Goal: Check status: Check status

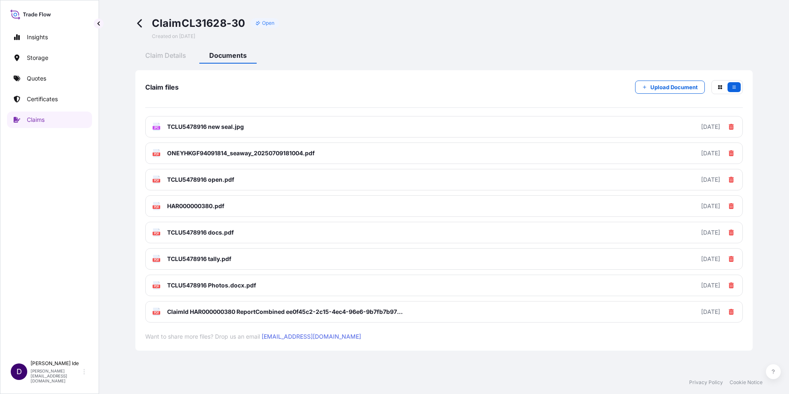
click at [140, 21] on icon at bounding box center [139, 23] width 5 height 8
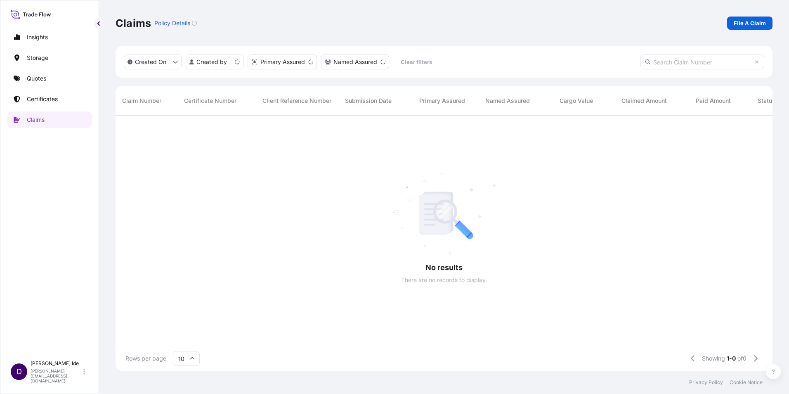
scroll to position [253, 651]
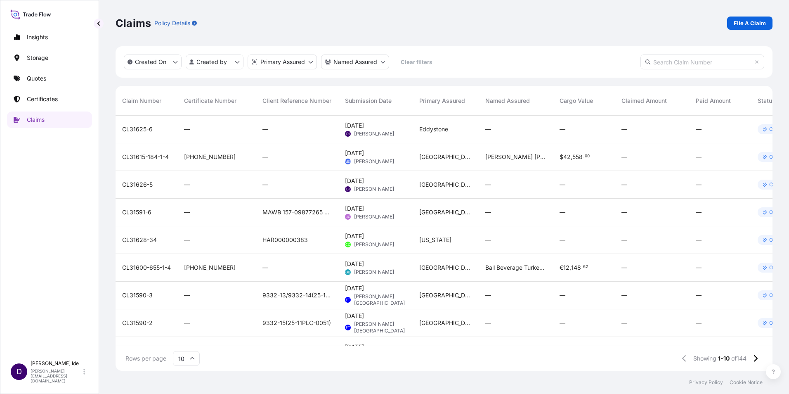
paste input "CL31628-31"
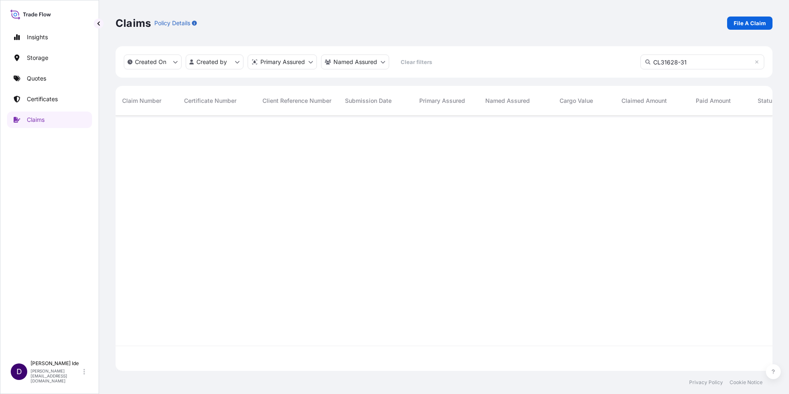
type input "CL31628-31"
click at [140, 128] on span "CL31628-31" at bounding box center [138, 129] width 33 height 8
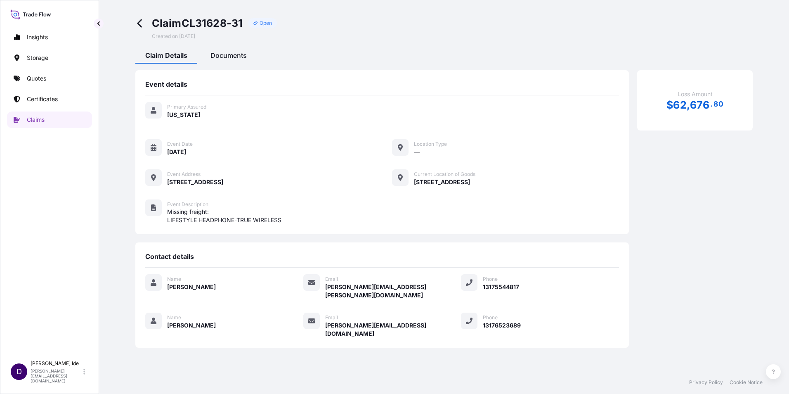
click at [232, 58] on span "Documents" at bounding box center [228, 55] width 36 height 8
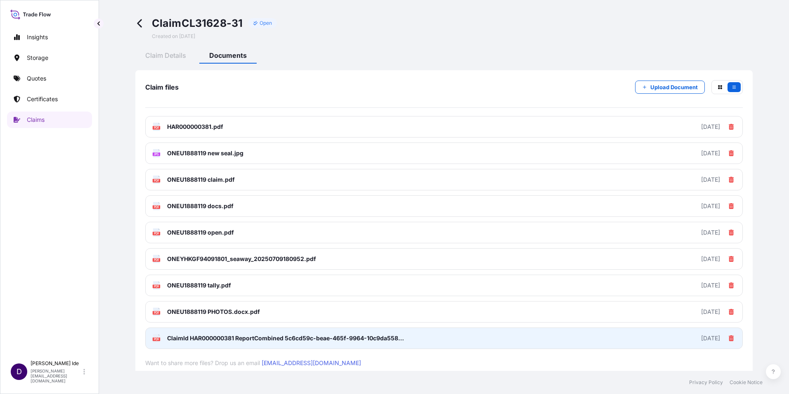
click at [189, 338] on span "ClaimId HAR000000381 ReportCombined 5c6cd59c-beae-465f-9964-10c9da558a74.pdf" at bounding box center [286, 338] width 238 height 8
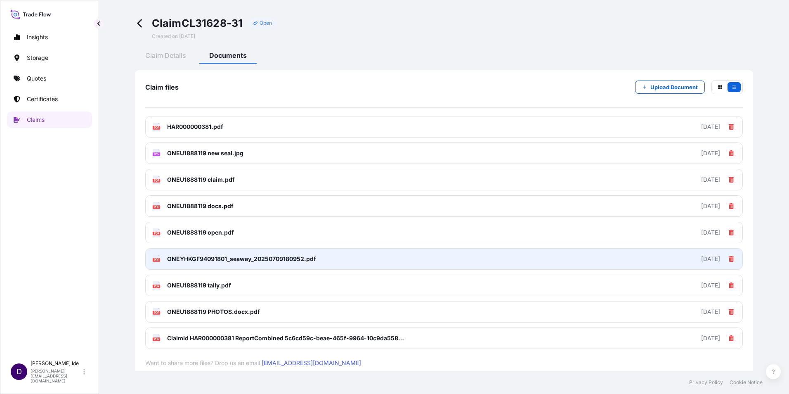
click at [194, 258] on span "ONEYHKGF94091801_seaway_20250709180952.pdf" at bounding box center [241, 259] width 149 height 8
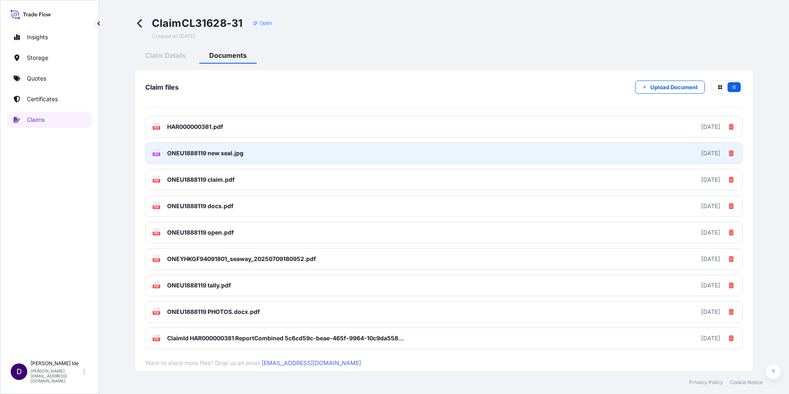
click at [176, 152] on span "ONEU1888119 new seal.jpg" at bounding box center [205, 153] width 76 height 8
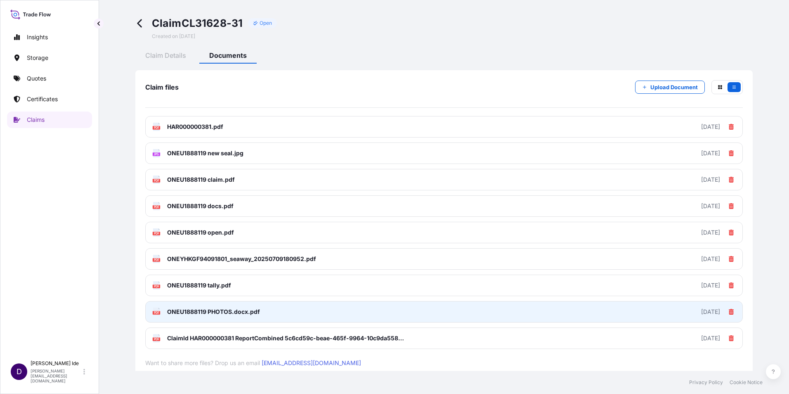
click at [173, 312] on span "ONEU1888119 PHOTOS.docx.pdf" at bounding box center [213, 311] width 93 height 8
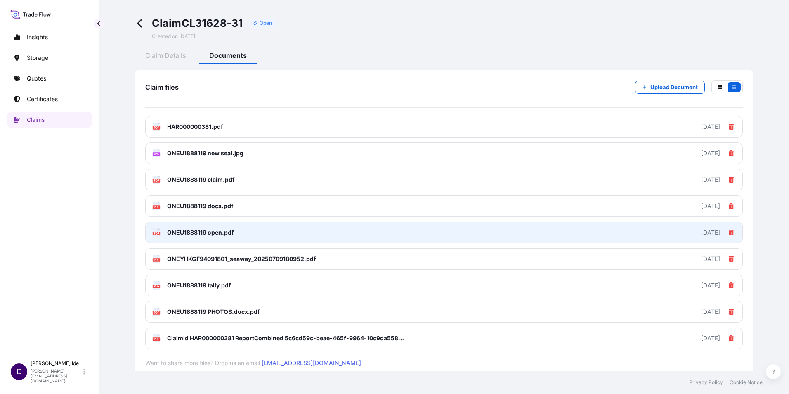
click at [171, 232] on span "ONEU1888119 open.pdf" at bounding box center [200, 232] width 67 height 8
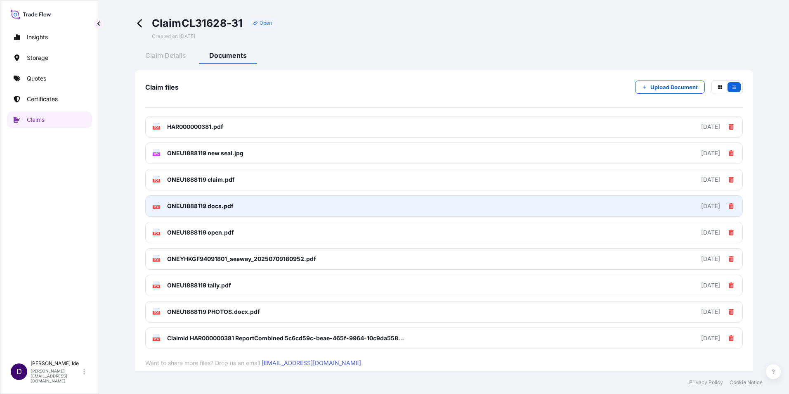
click at [183, 203] on span "ONEU1888119 docs.pdf" at bounding box center [200, 206] width 66 height 8
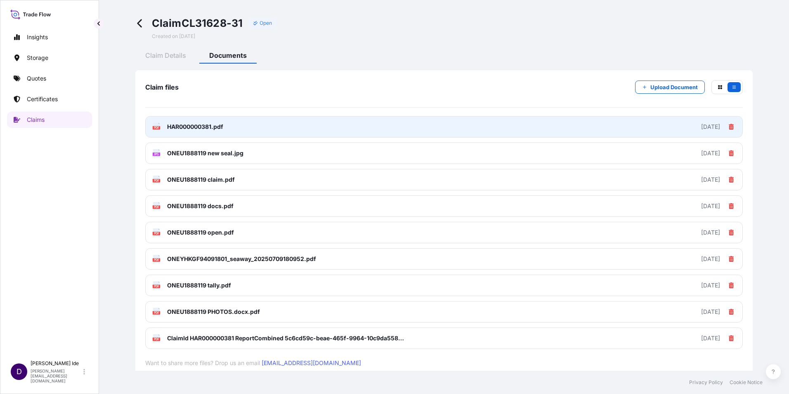
click at [187, 126] on span "HAR000000381.pdf" at bounding box center [195, 127] width 56 height 8
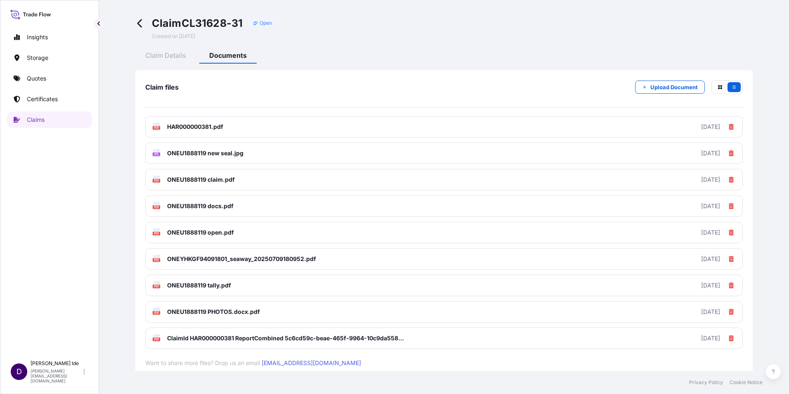
click at [138, 21] on icon at bounding box center [139, 23] width 9 height 9
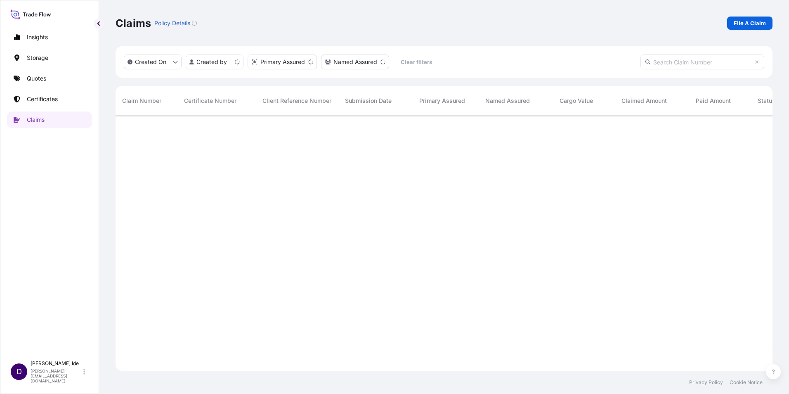
scroll to position [253, 651]
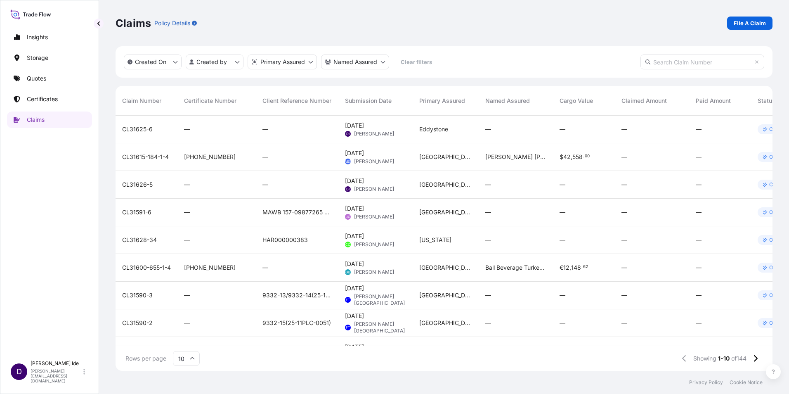
click at [660, 64] on input "text" at bounding box center [703, 61] width 124 height 15
paste input "CL31628-32"
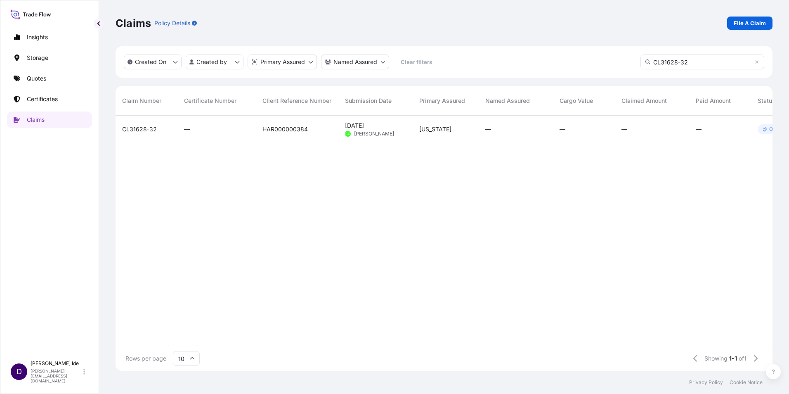
type input "CL31628-32"
click at [132, 129] on span "CL31628-32" at bounding box center [139, 129] width 35 height 8
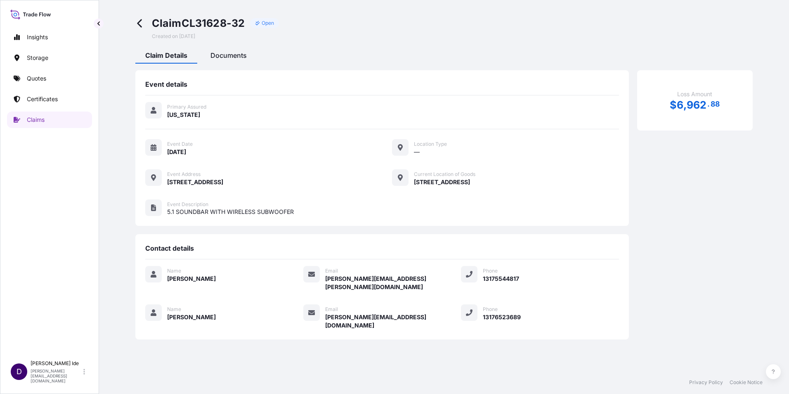
click at [232, 56] on span "Documents" at bounding box center [228, 55] width 36 height 8
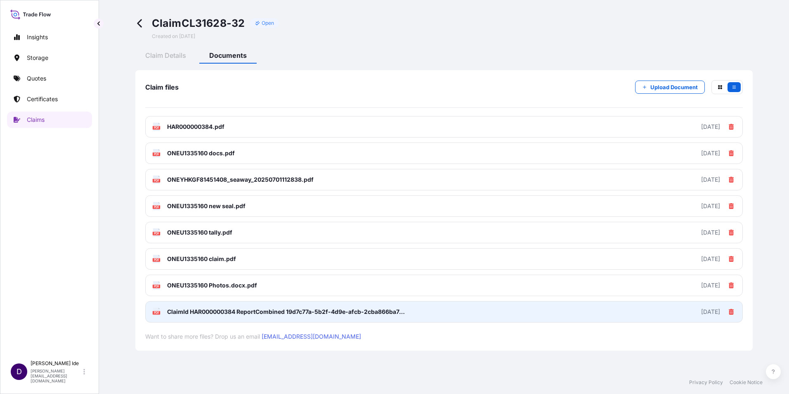
click at [171, 311] on span "ClaimId HAR000000384 ReportCombined 19d7c77a-5b2f-4d9e-afcb-2cba866ba7a5.pdf" at bounding box center [286, 311] width 238 height 8
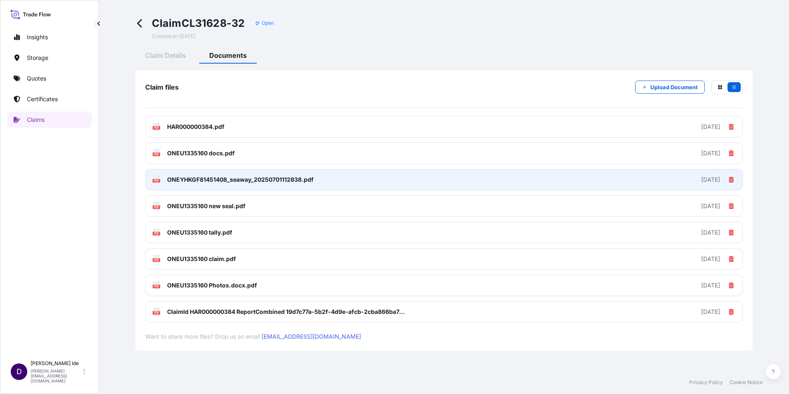
click at [171, 180] on span "ONEYHKGF81451408_seaway_20250701112838.pdf" at bounding box center [240, 179] width 147 height 8
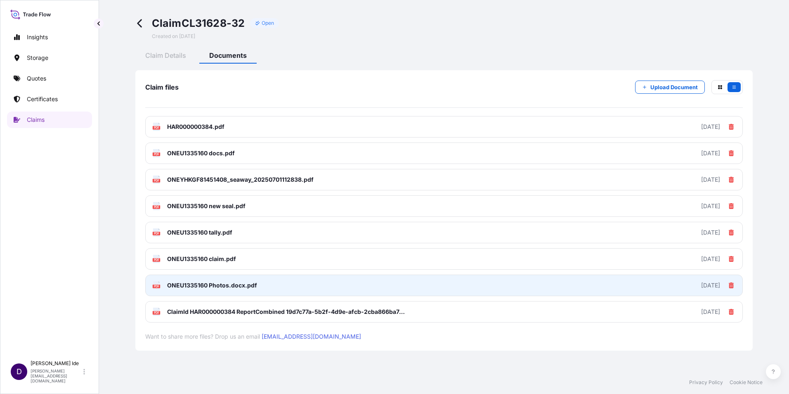
click at [188, 285] on span "ONEU1335160 Photos.docx.pdf" at bounding box center [212, 285] width 90 height 8
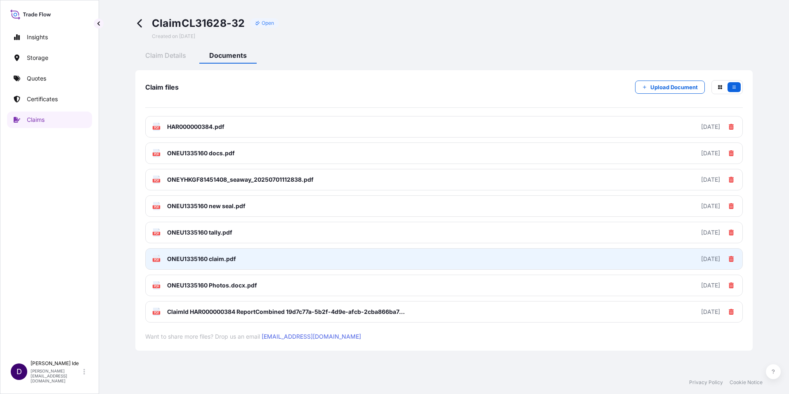
click at [193, 258] on span "ONEU1335160 claim.pdf" at bounding box center [201, 259] width 69 height 8
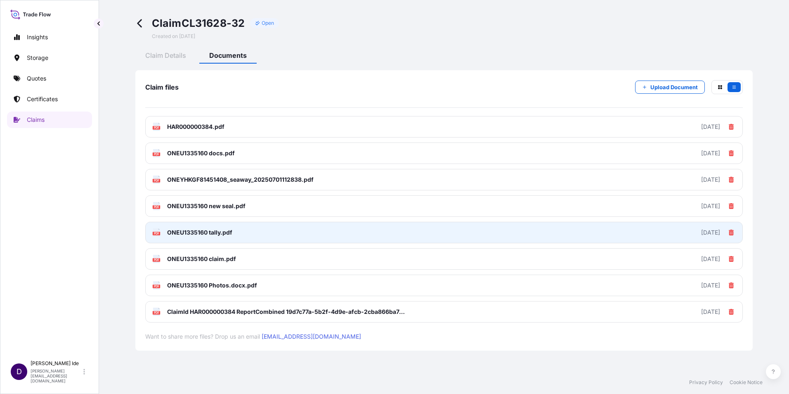
click at [187, 232] on span "ONEU1335160 tally.pdf" at bounding box center [199, 232] width 65 height 8
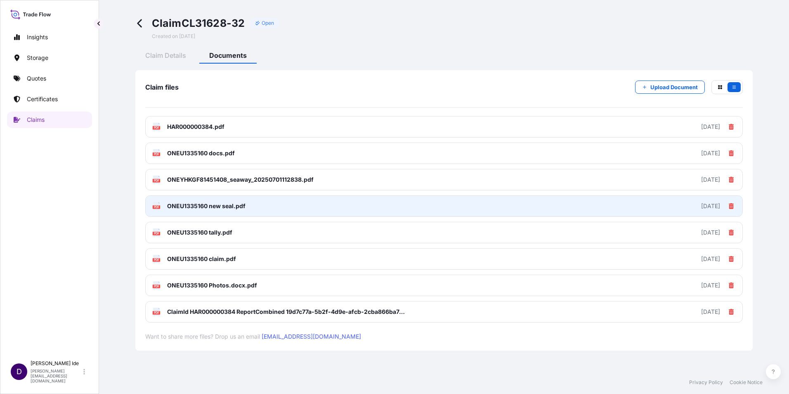
click at [191, 203] on span "ONEU1335160 new seal.pdf" at bounding box center [206, 206] width 78 height 8
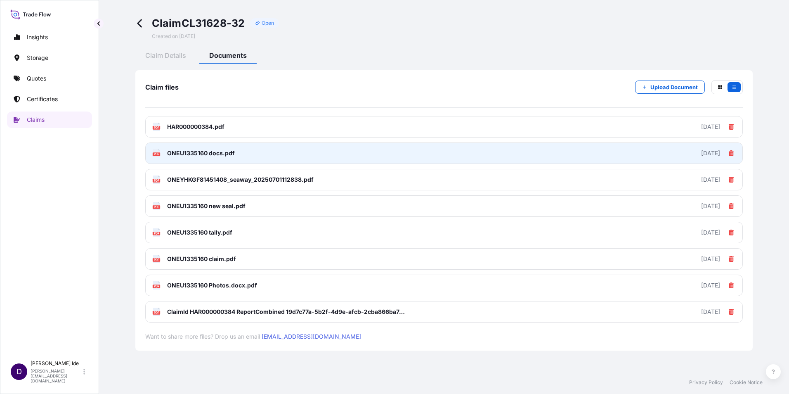
click at [191, 151] on span "ONEU1335160 docs.pdf" at bounding box center [201, 153] width 68 height 8
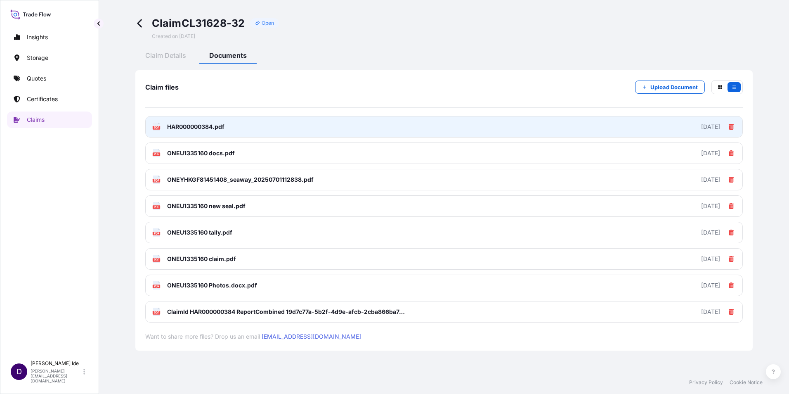
click at [192, 127] on span "HAR000000384.pdf" at bounding box center [195, 127] width 57 height 8
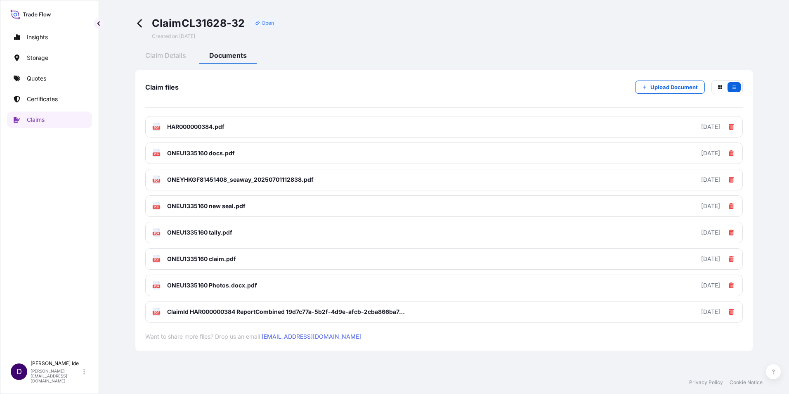
click at [142, 21] on icon at bounding box center [139, 23] width 9 height 9
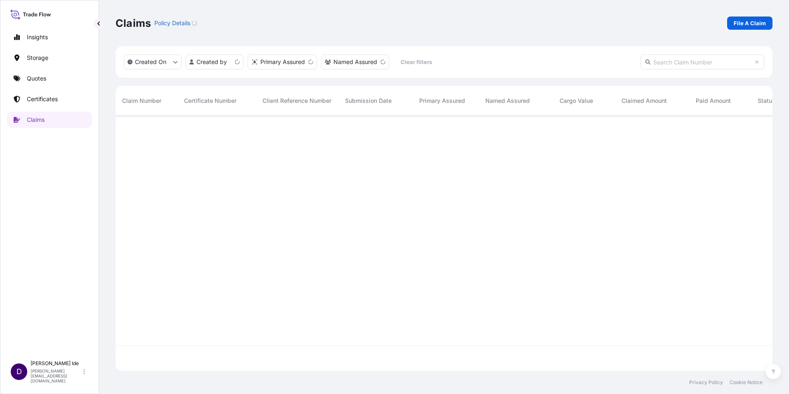
scroll to position [253, 651]
